Goal: Transaction & Acquisition: Purchase product/service

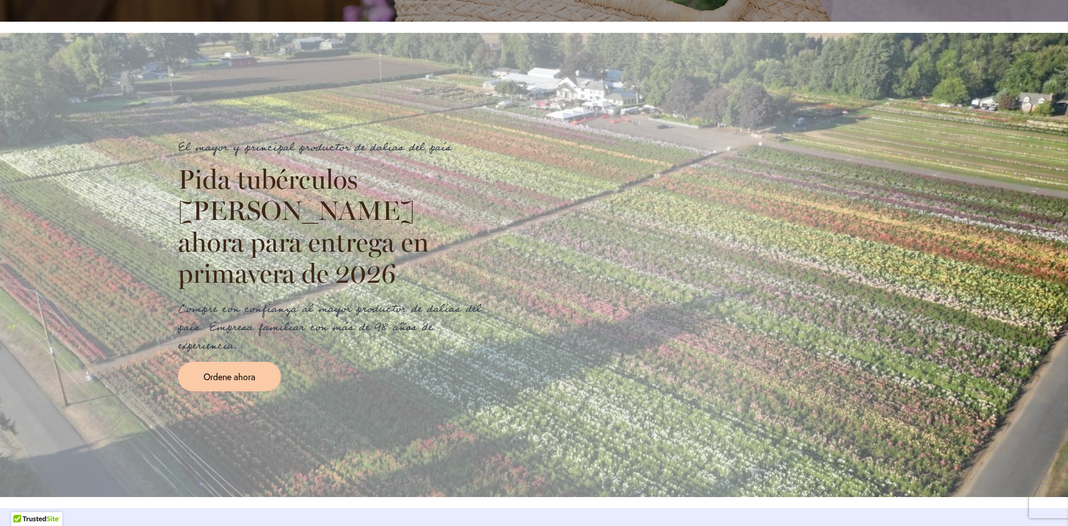
scroll to position [1224, 0]
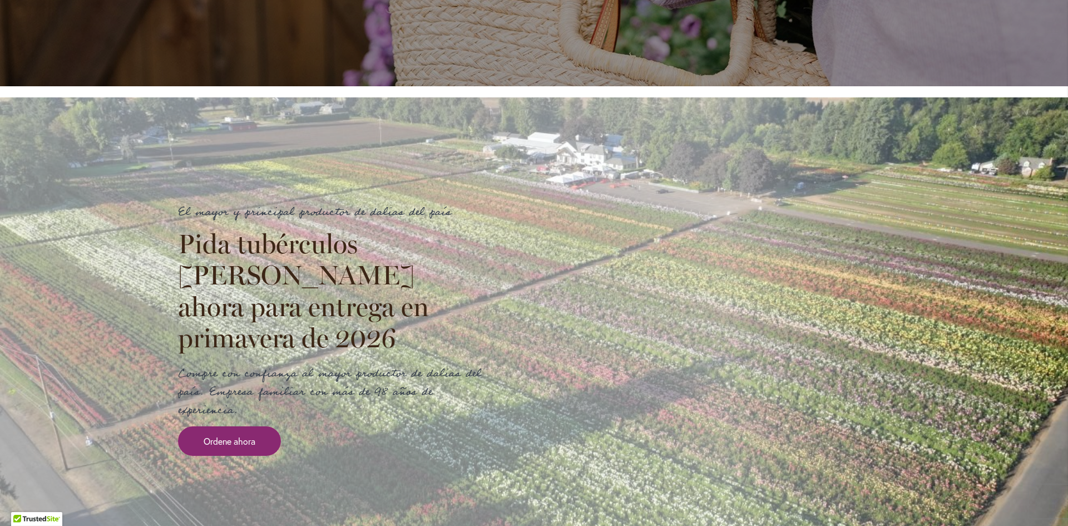
click at [231, 435] on font "Ordene ahora" at bounding box center [230, 441] width 52 height 12
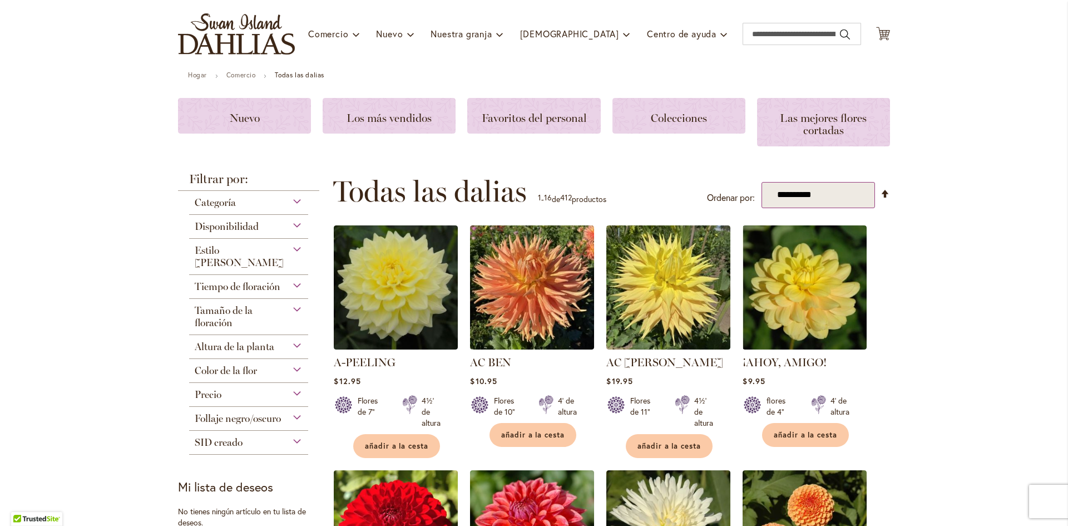
scroll to position [74, 0]
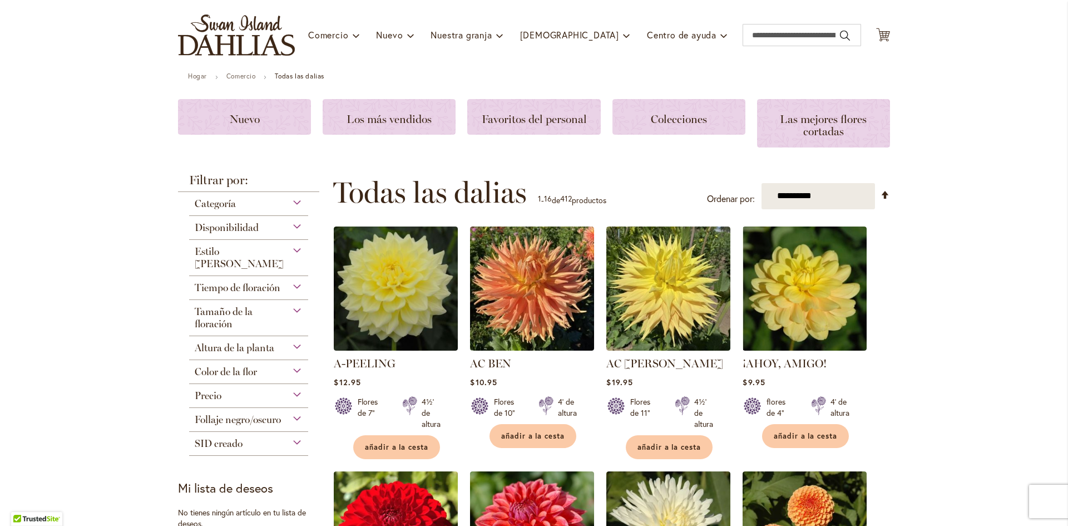
click at [289, 300] on div "Tamaño de la floración" at bounding box center [248, 315] width 119 height 30
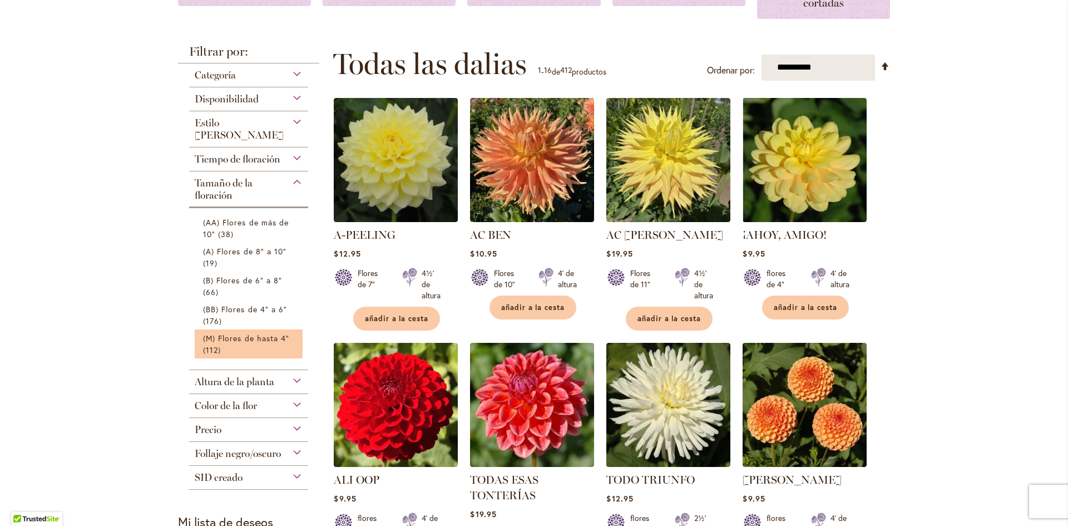
scroll to position [222, 0]
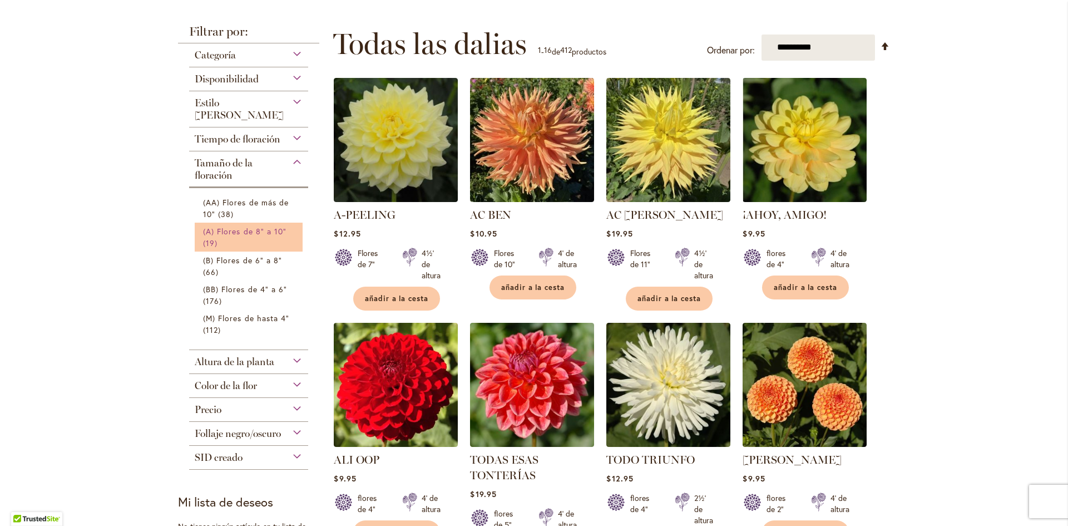
click at [267, 226] on font "(A) Flores de 8" a 10"" at bounding box center [244, 231] width 83 height 11
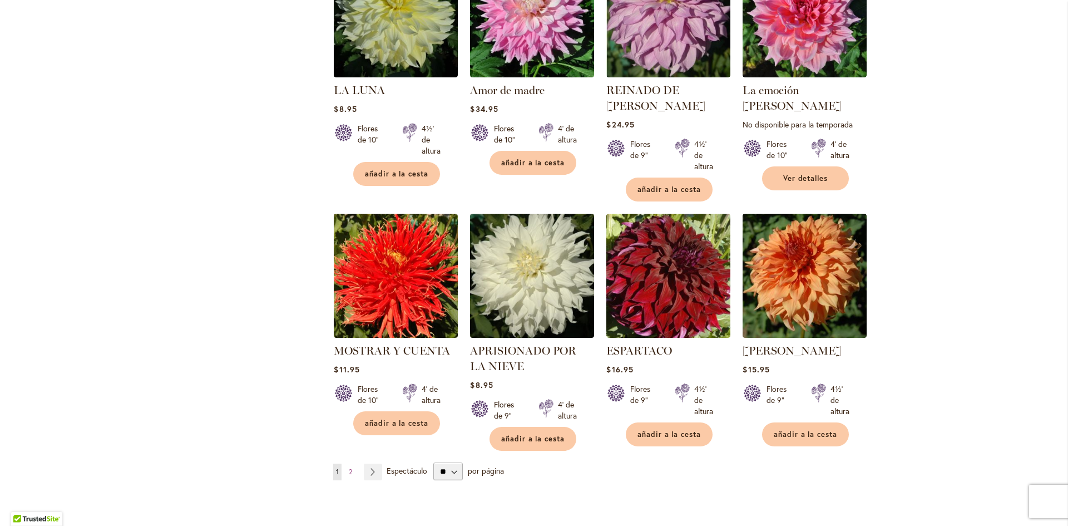
scroll to position [974, 0]
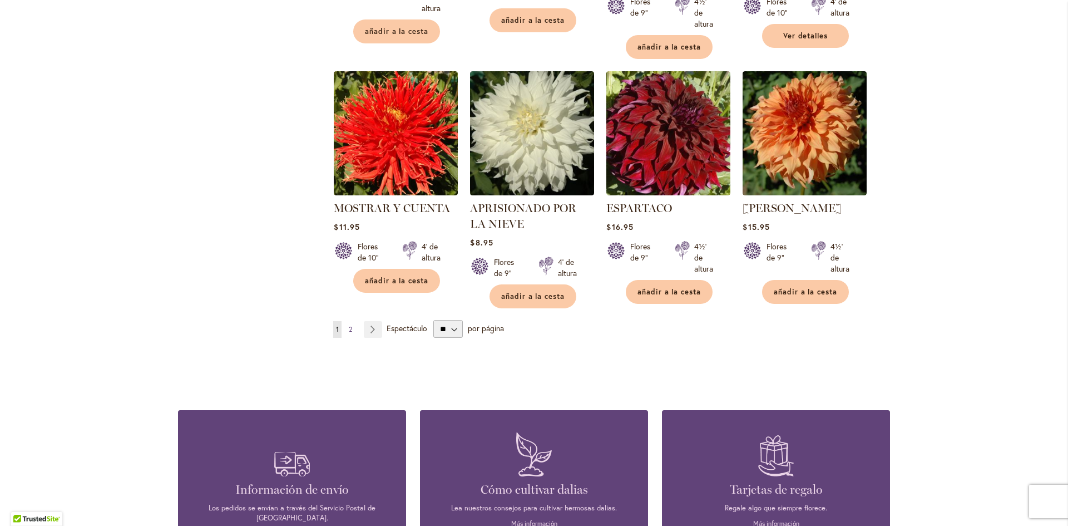
click at [349, 328] on font "2" at bounding box center [350, 329] width 3 height 8
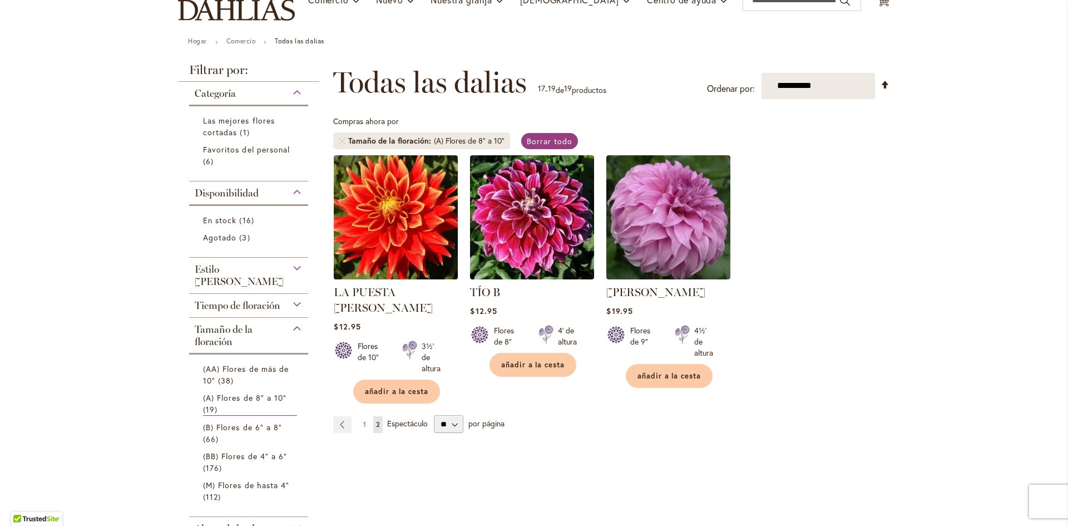
scroll to position [92, 0]
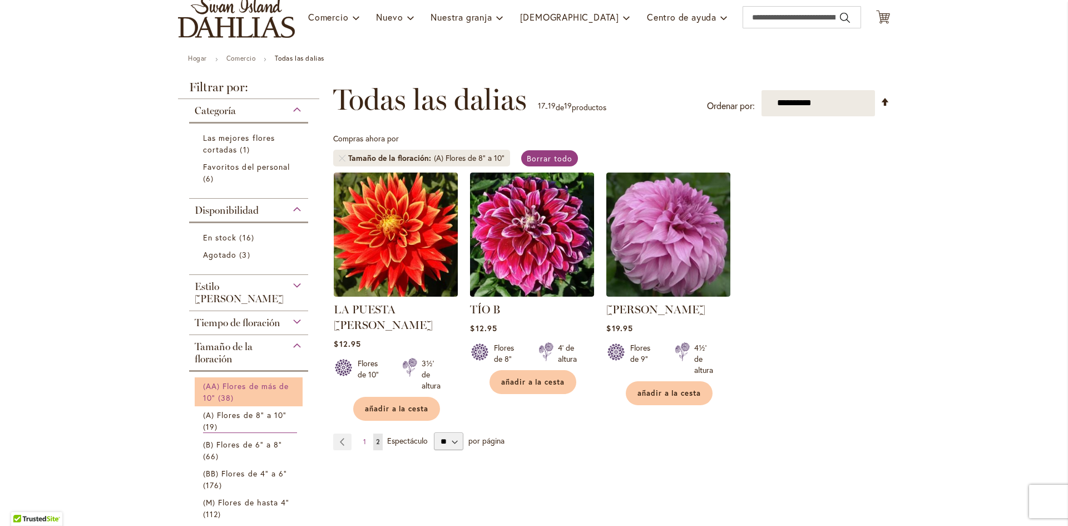
click at [261, 380] on font "(AA) Flores de más de 10"" at bounding box center [246, 391] width 86 height 22
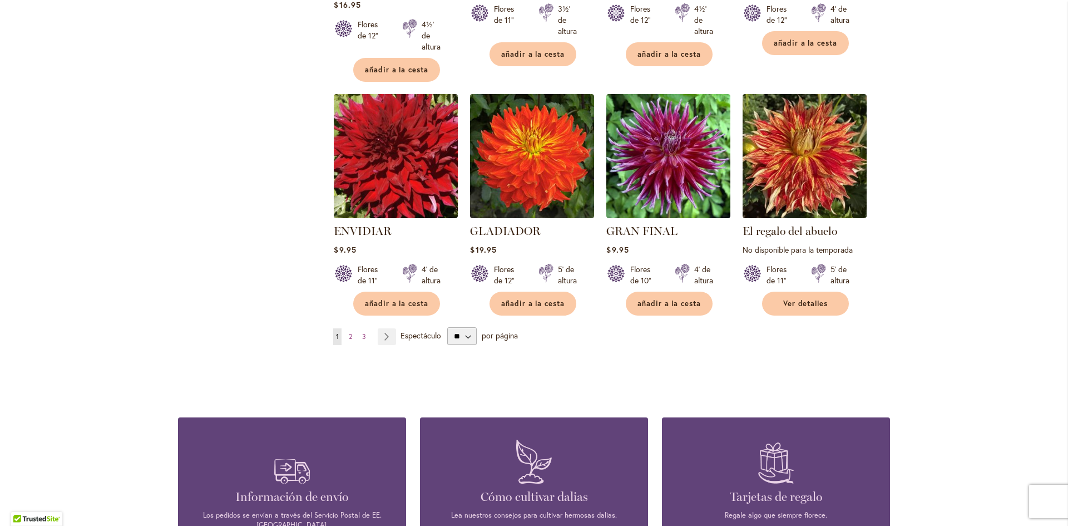
scroll to position [958, 0]
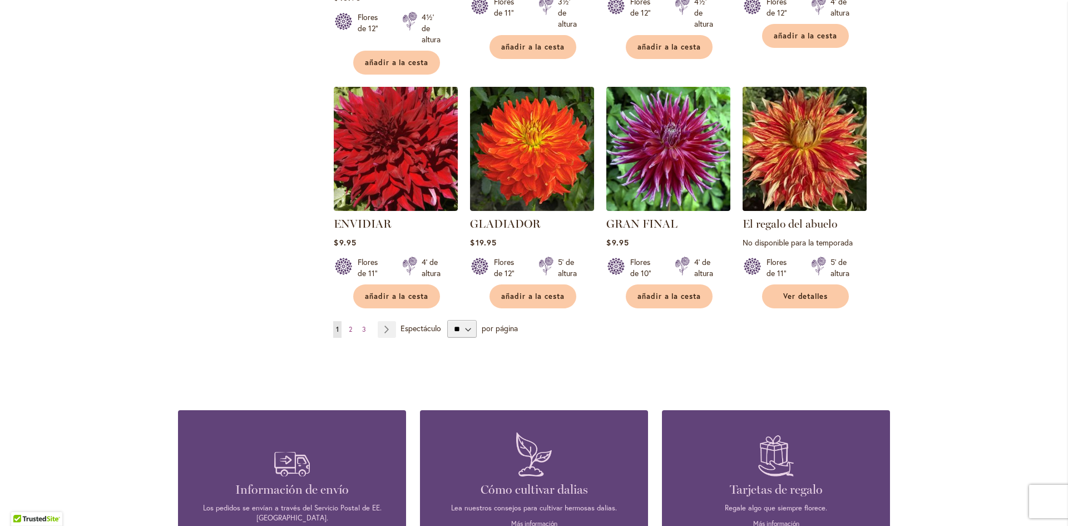
click at [796, 147] on img at bounding box center [805, 148] width 130 height 130
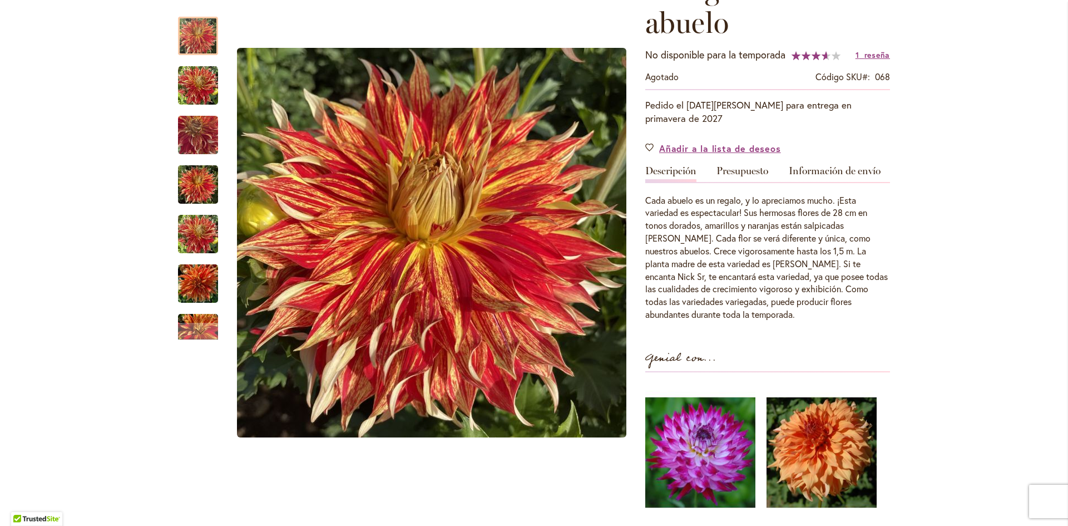
scroll to position [185, 0]
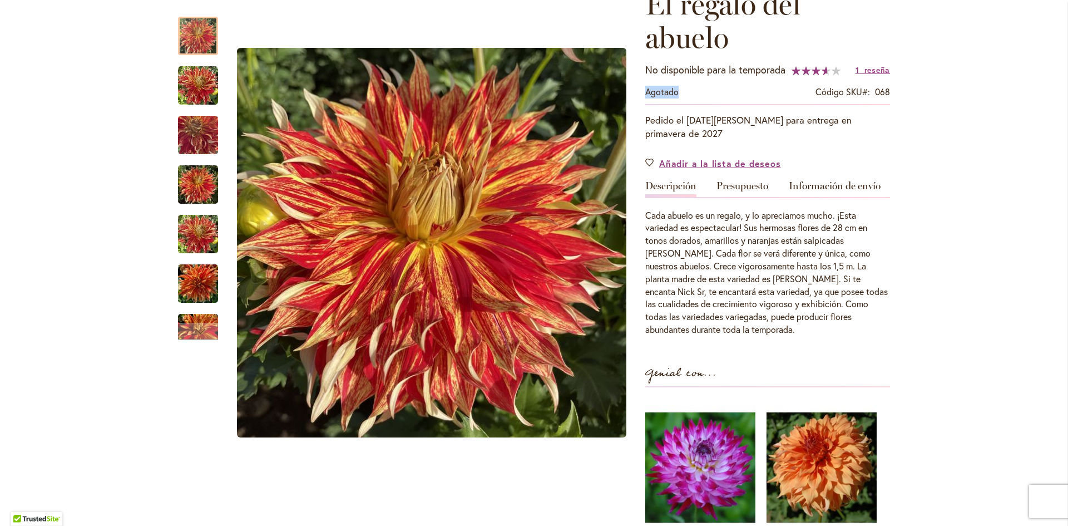
drag, startPoint x: 641, startPoint y: 105, endPoint x: 707, endPoint y: 108, distance: 66.2
click at [707, 104] on div "Agotado Código SKU 068" at bounding box center [767, 95] width 245 height 18
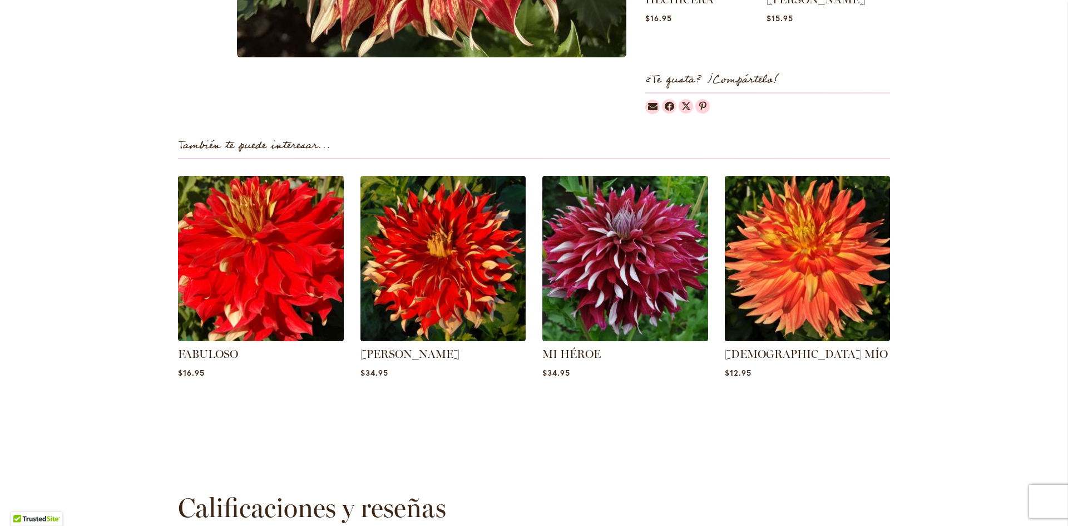
scroll to position [741, 0]
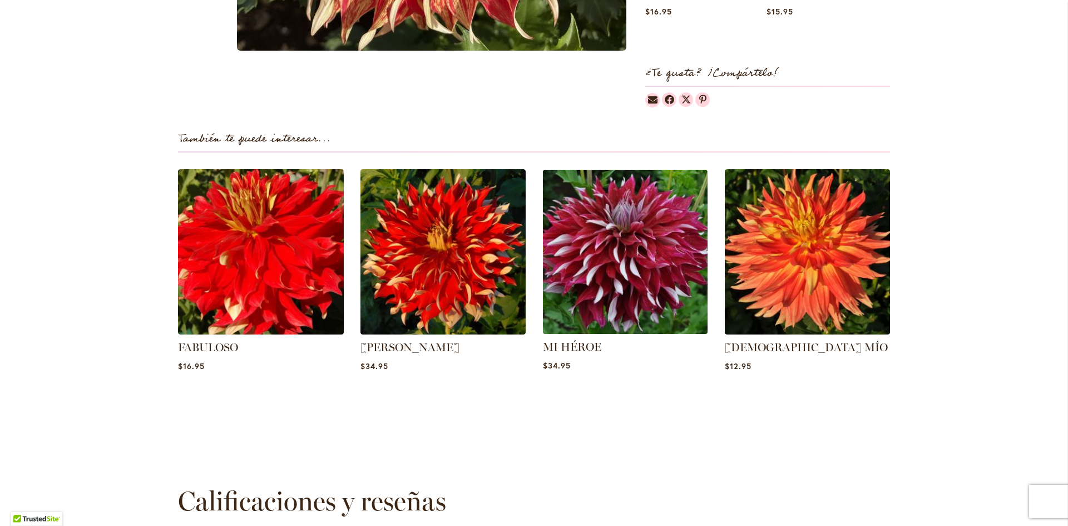
click at [634, 245] on img at bounding box center [625, 252] width 172 height 172
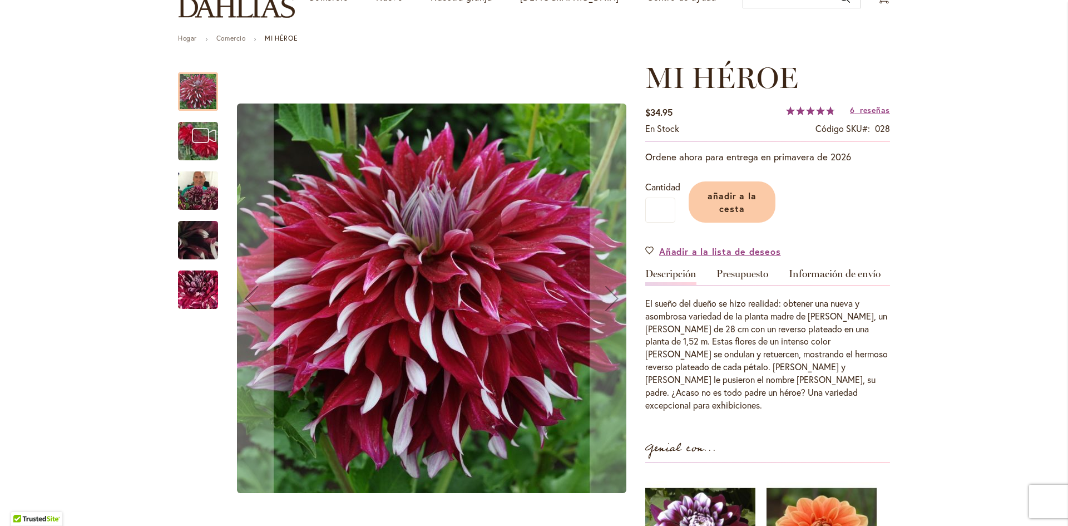
scroll to position [111, 0]
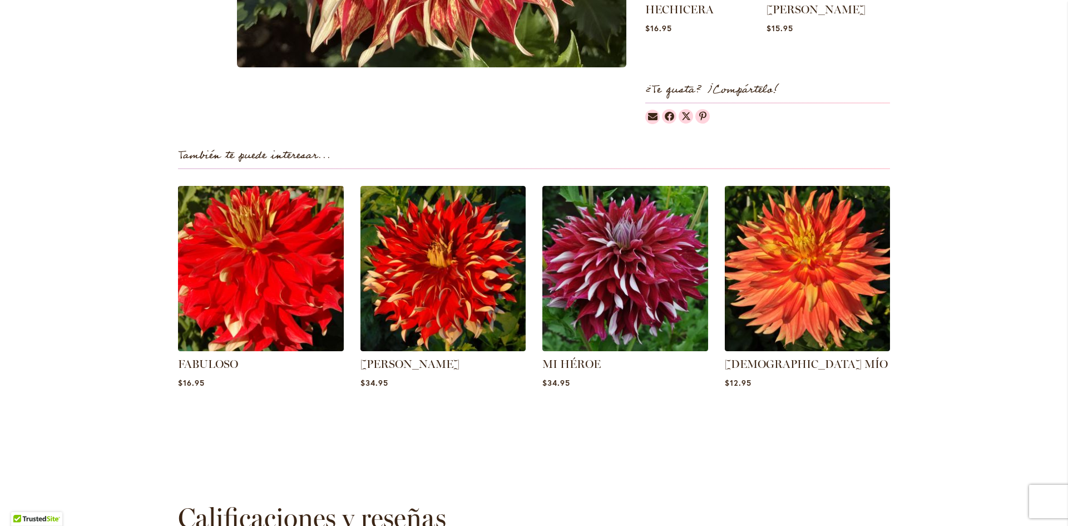
scroll to position [810, 0]
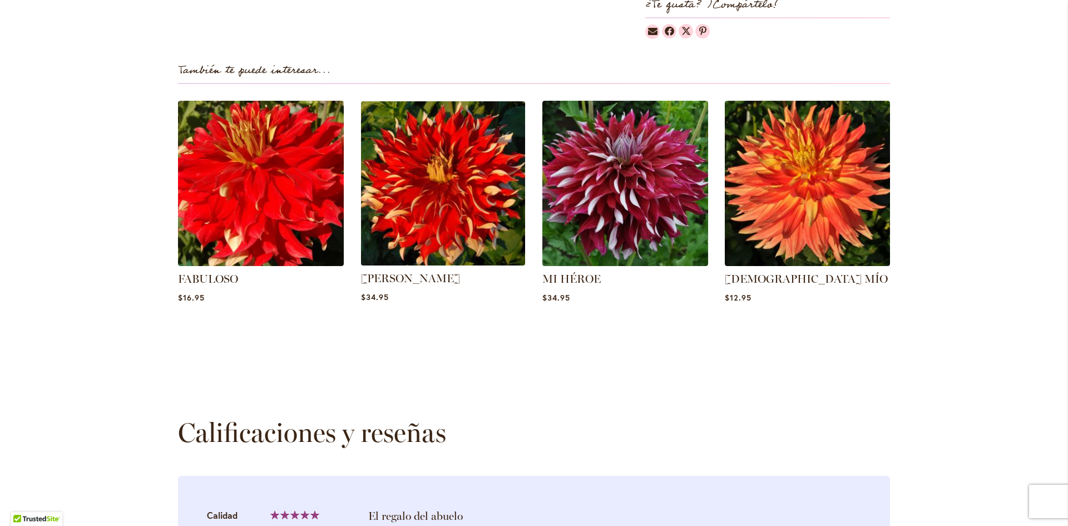
click at [422, 175] on img at bounding box center [443, 183] width 172 height 172
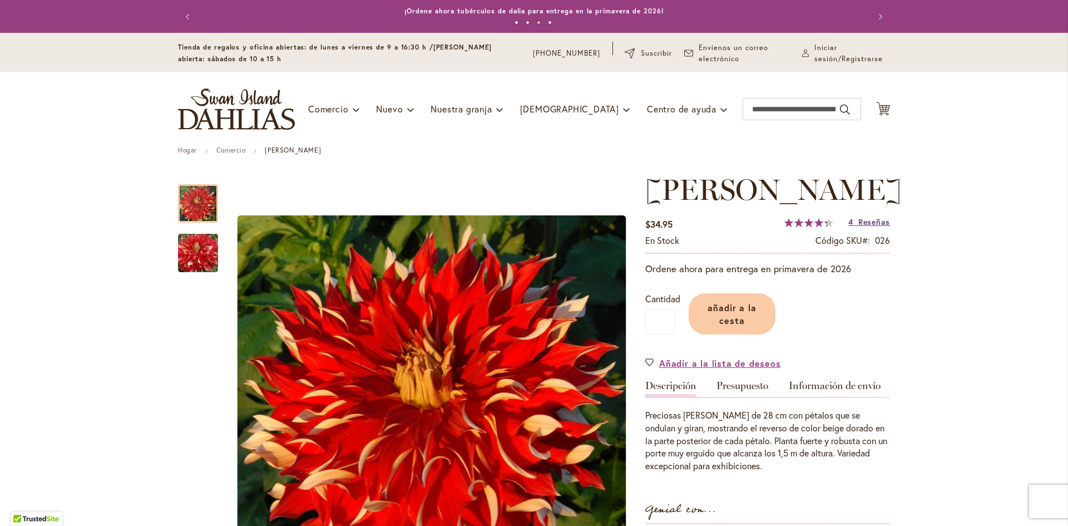
click at [862, 219] on font "Reseñas" at bounding box center [874, 221] width 32 height 11
